Goal: Navigation & Orientation: Go to known website

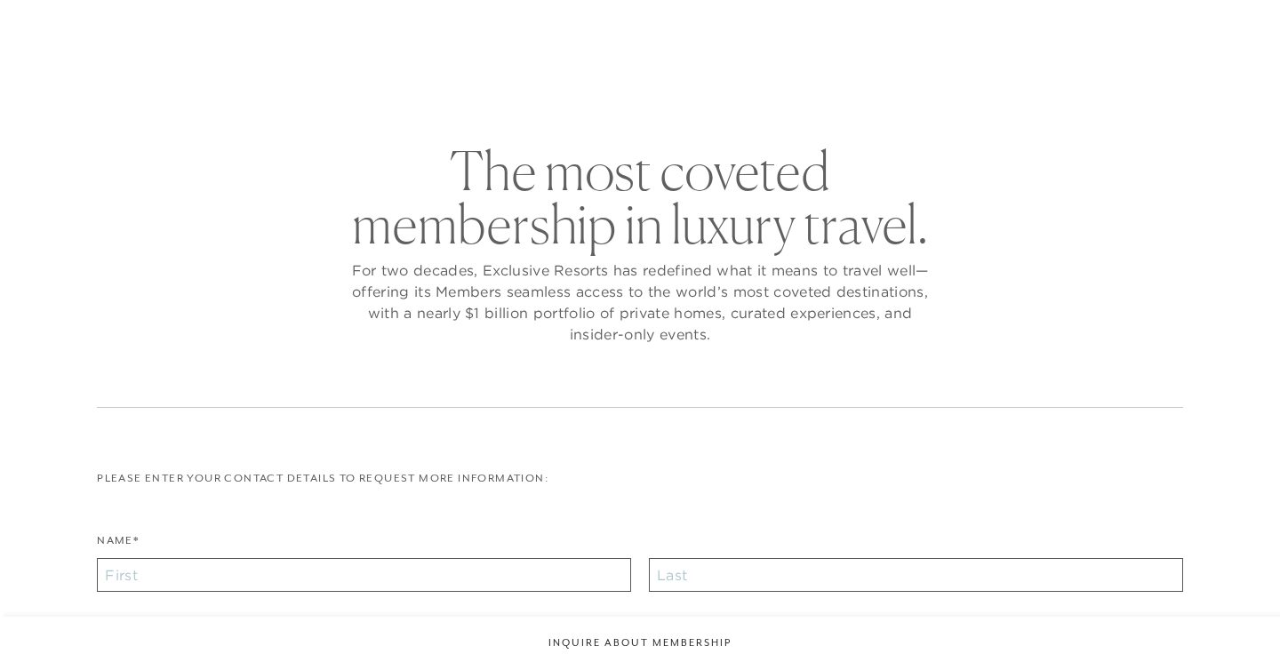
checkbox input "false"
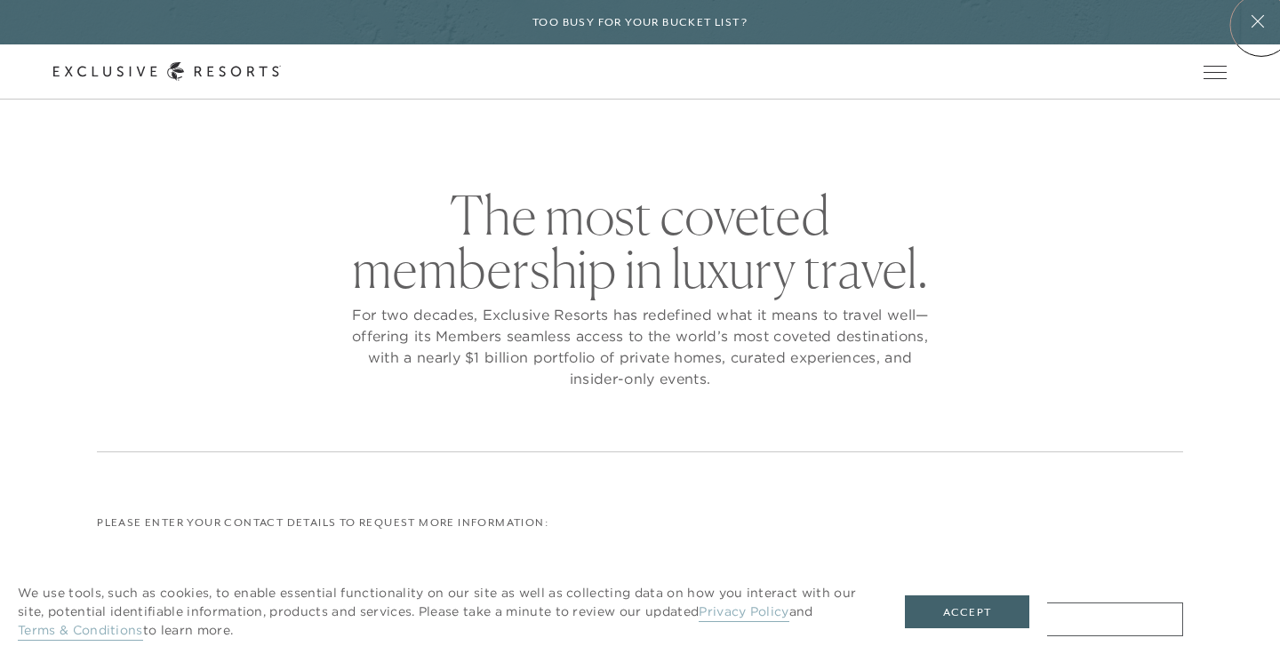
click at [1261, 25] on icon at bounding box center [1257, 21] width 12 height 12
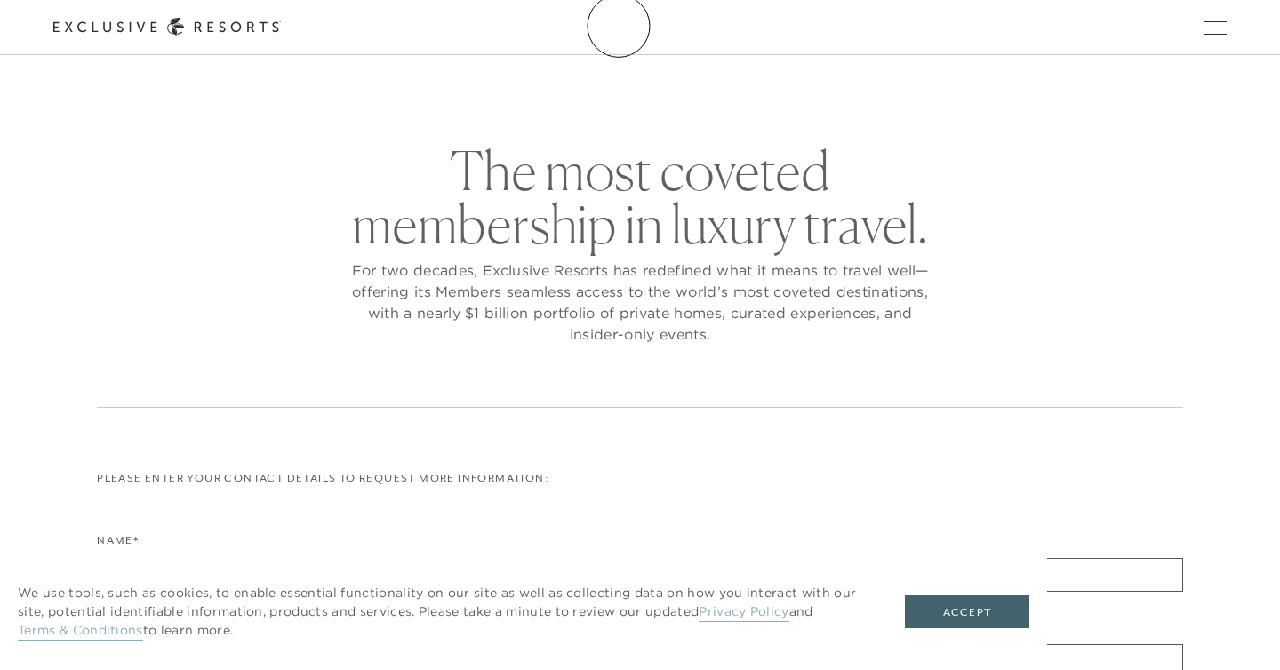
click at [281, 36] on icon at bounding box center [167, 27] width 228 height 19
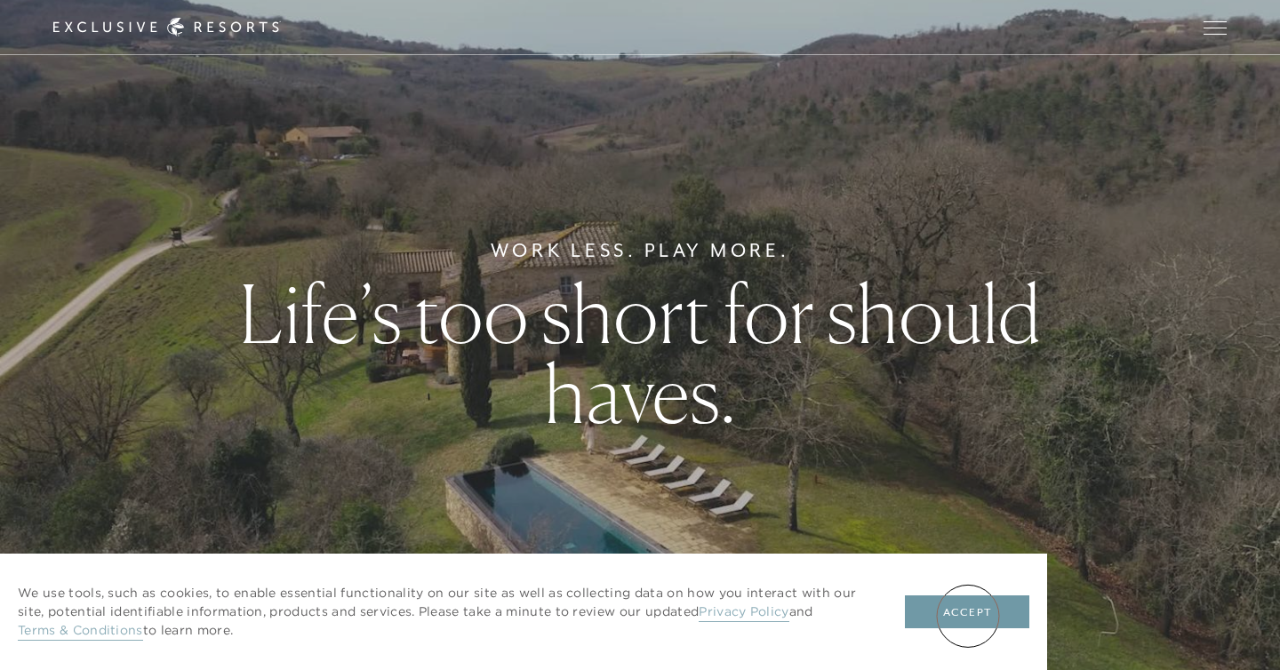
click at [968, 616] on button "Accept" at bounding box center [967, 612] width 124 height 34
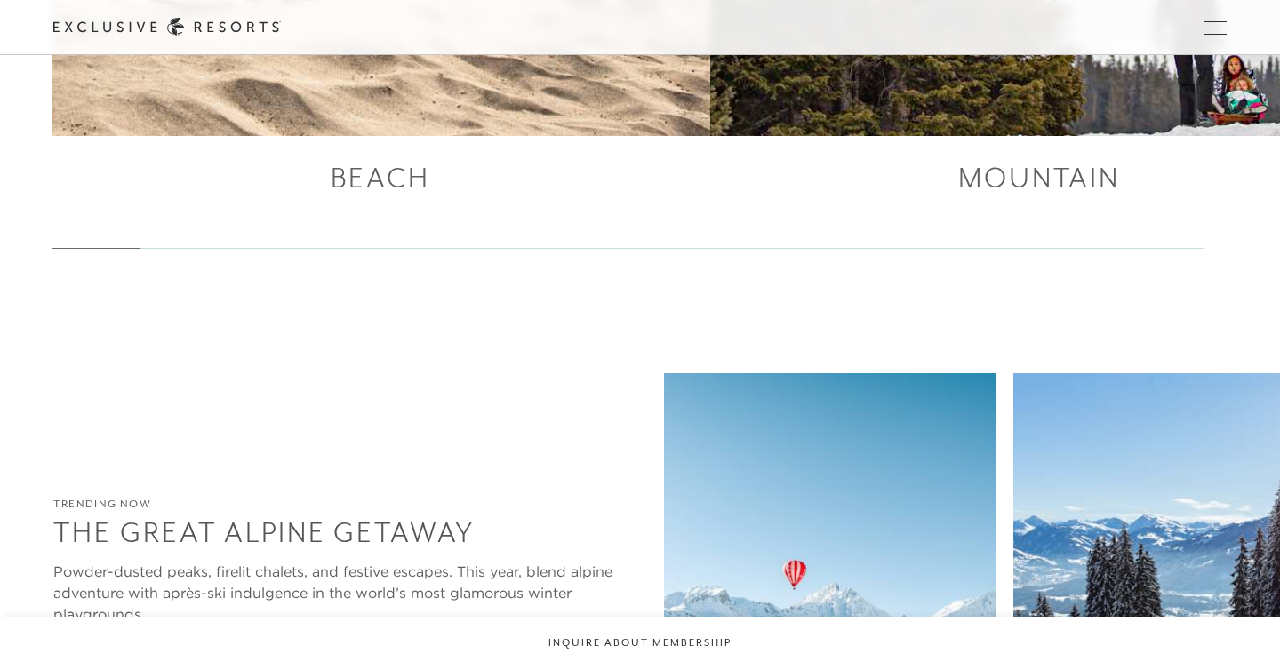
scroll to position [2955, 0]
